Goal: Navigation & Orientation: Find specific page/section

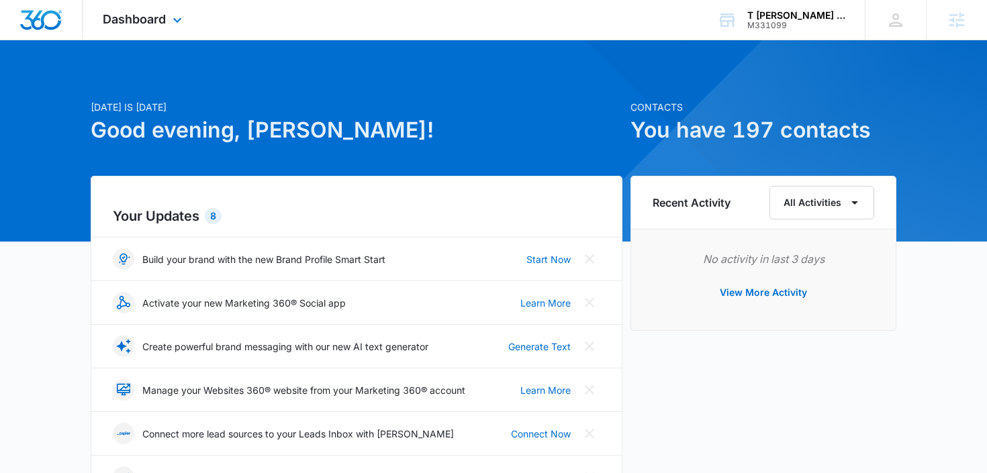
click at [174, 8] on div "Dashboard Apps Reputation Websites Forms CRM Email Social Payments POS Content …" at bounding box center [144, 20] width 123 height 40
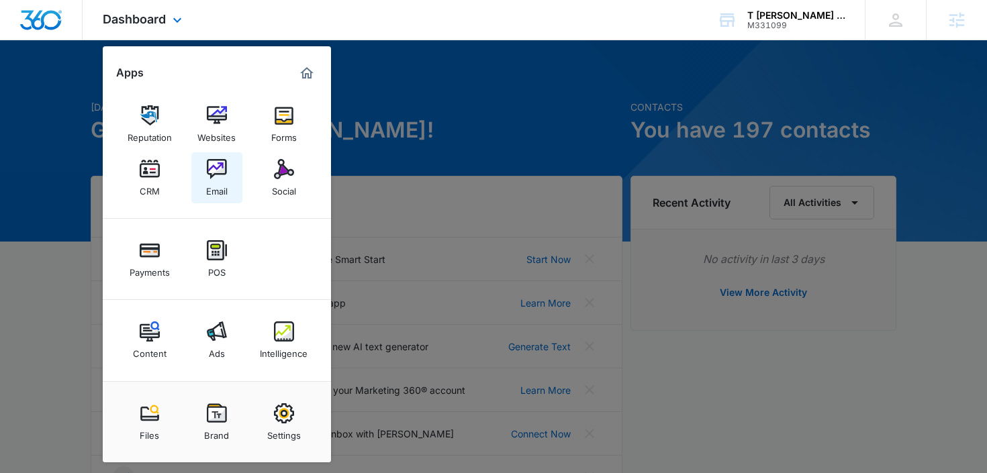
click at [217, 176] on img at bounding box center [217, 169] width 20 height 20
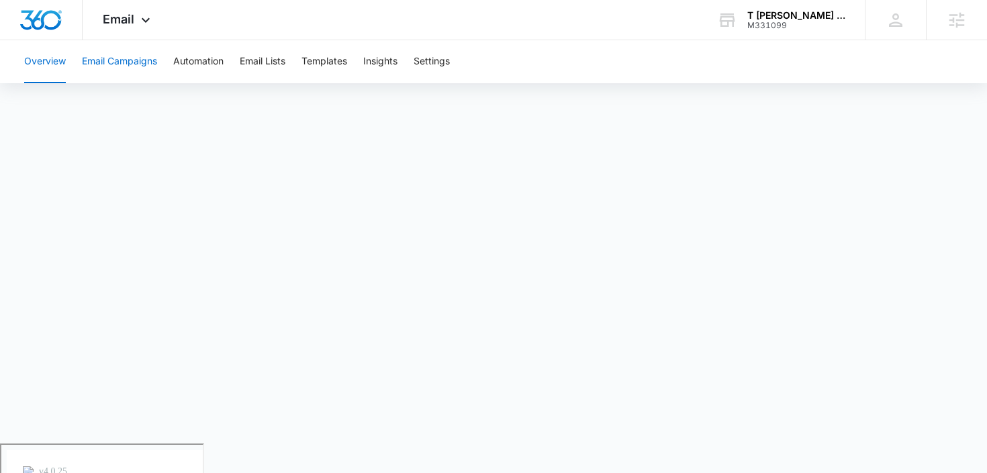
click at [127, 54] on button "Email Campaigns" at bounding box center [119, 61] width 75 height 43
click at [209, 62] on button "Automation" at bounding box center [198, 61] width 50 height 43
click at [129, 64] on button "Email Campaigns" at bounding box center [119, 61] width 75 height 43
click at [38, 61] on button "Overview" at bounding box center [45, 61] width 42 height 43
click at [130, 53] on button "Email Campaigns" at bounding box center [119, 61] width 75 height 43
